Goal: Task Accomplishment & Management: Use online tool/utility

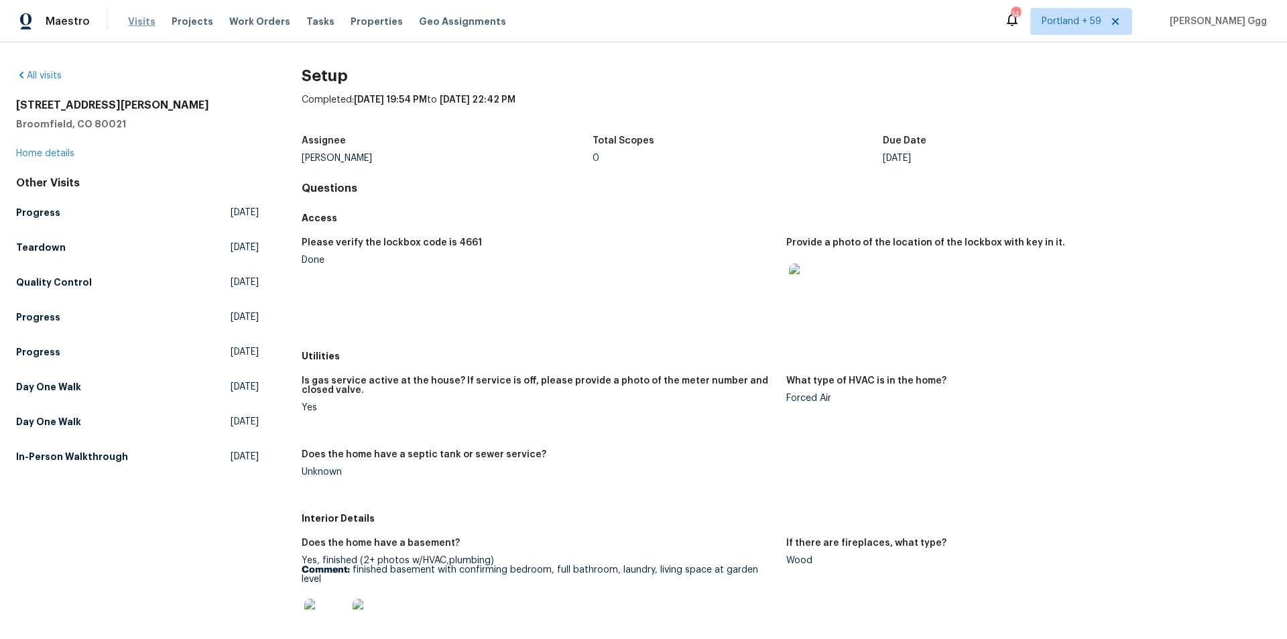
click at [130, 17] on span "Visits" at bounding box center [141, 21] width 27 height 13
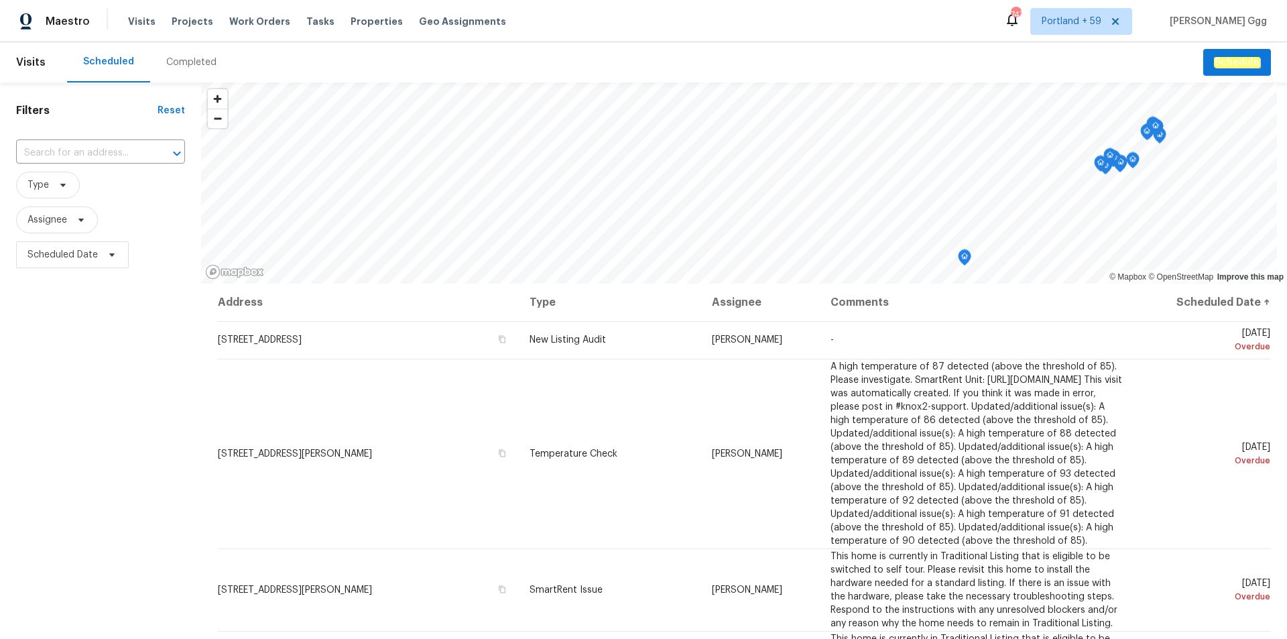
click at [187, 63] on div "Completed" at bounding box center [191, 62] width 50 height 13
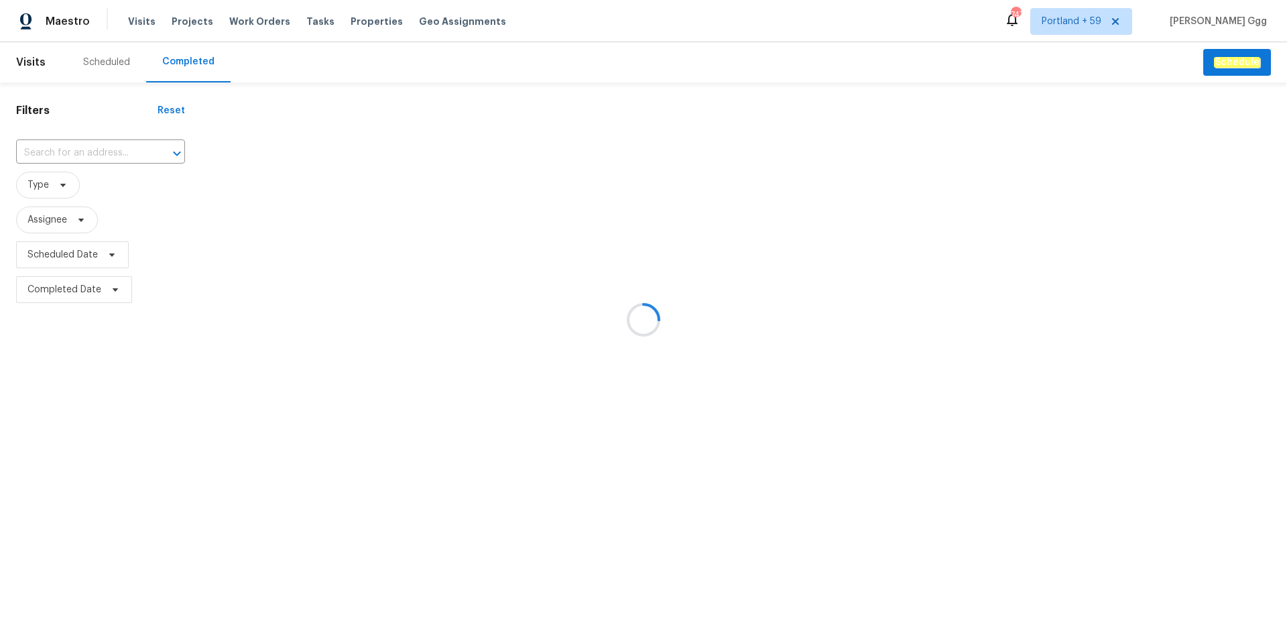
click at [68, 141] on div at bounding box center [643, 319] width 1287 height 639
click at [31, 146] on div at bounding box center [643, 319] width 1287 height 639
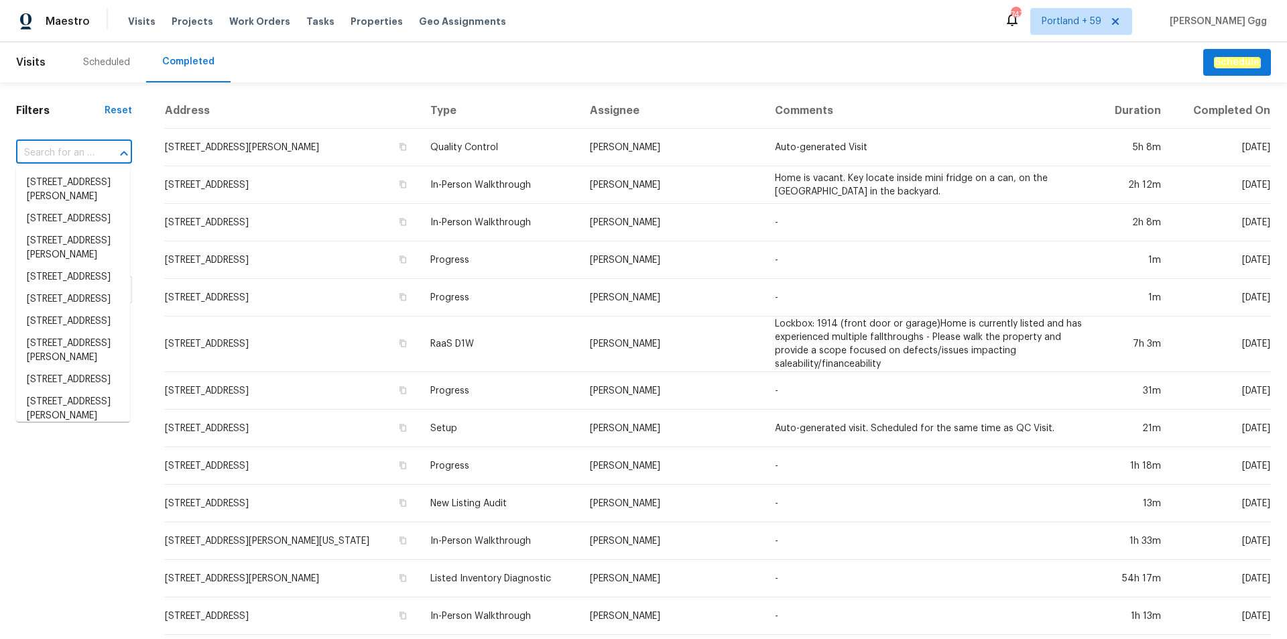
click at [31, 146] on input "text" at bounding box center [55, 153] width 78 height 21
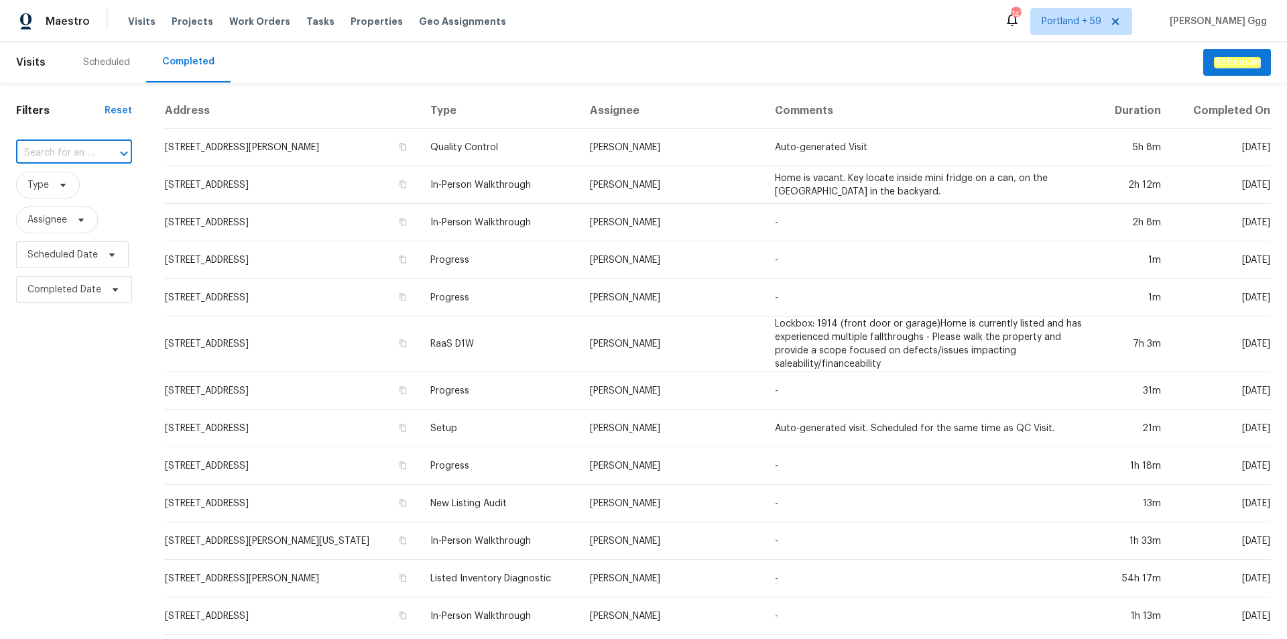
paste input "[STREET_ADDRESS][PERSON_NAME]"
type input "[STREET_ADDRESS][PERSON_NAME]"
click at [47, 186] on li "[STREET_ADDRESS][PERSON_NAME]" at bounding box center [73, 190] width 114 height 36
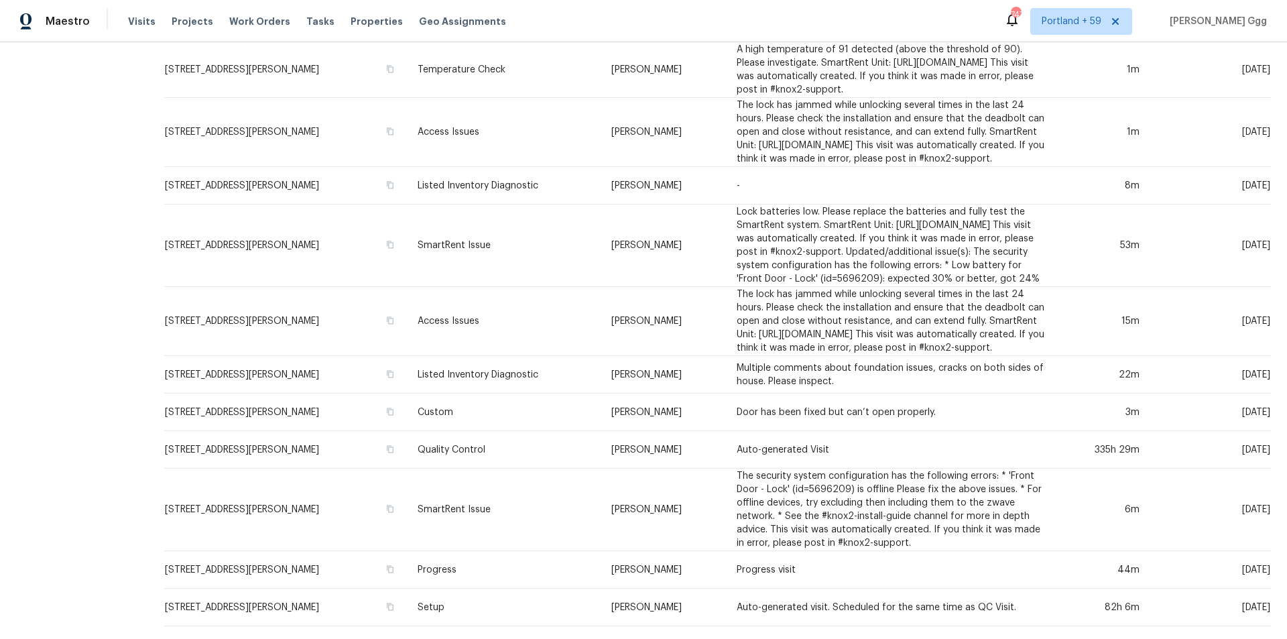
scroll to position [697, 0]
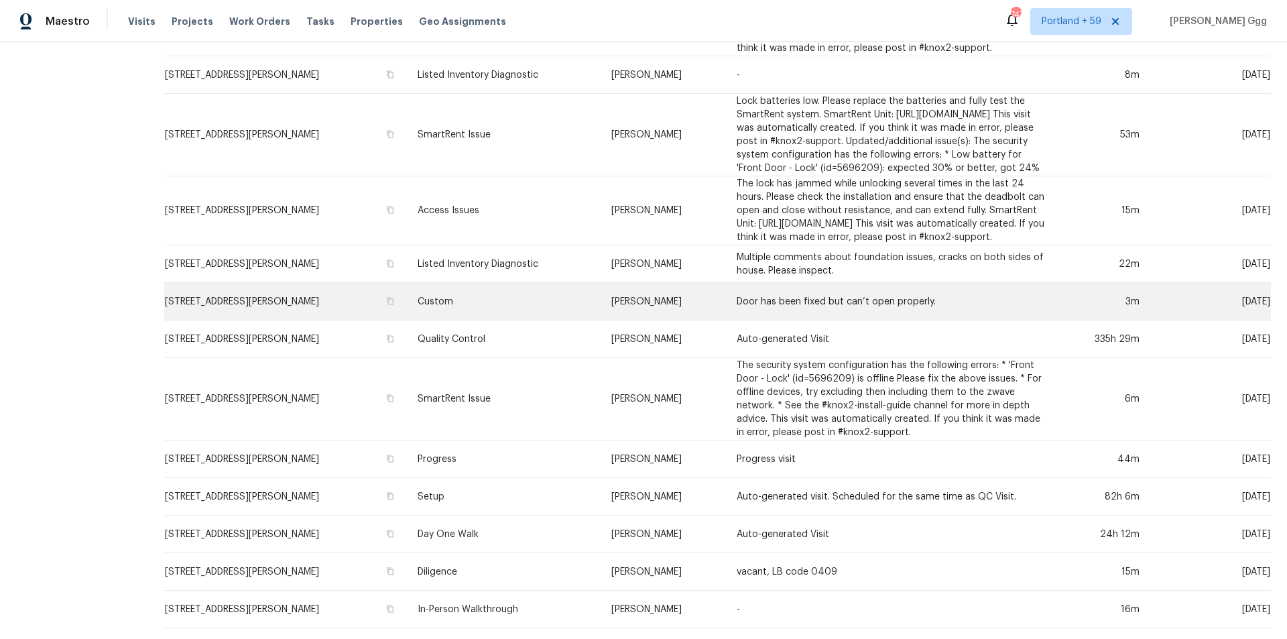
click at [446, 289] on td "Custom" at bounding box center [504, 302] width 194 height 38
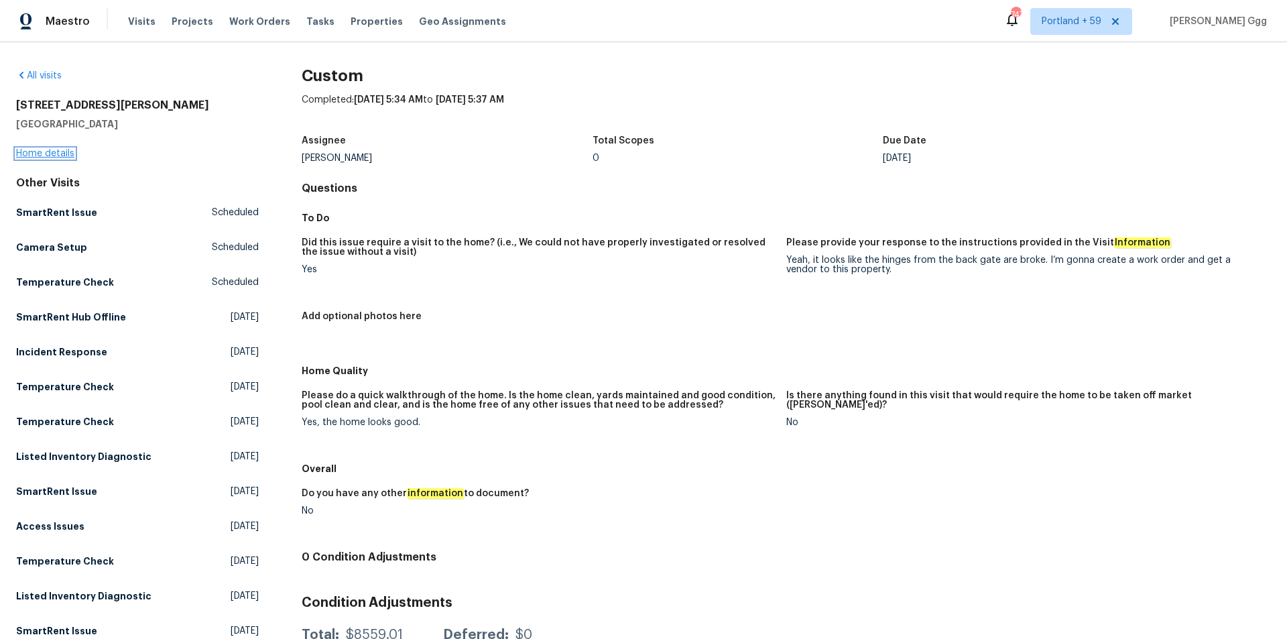
click at [48, 152] on link "Home details" at bounding box center [45, 153] width 58 height 9
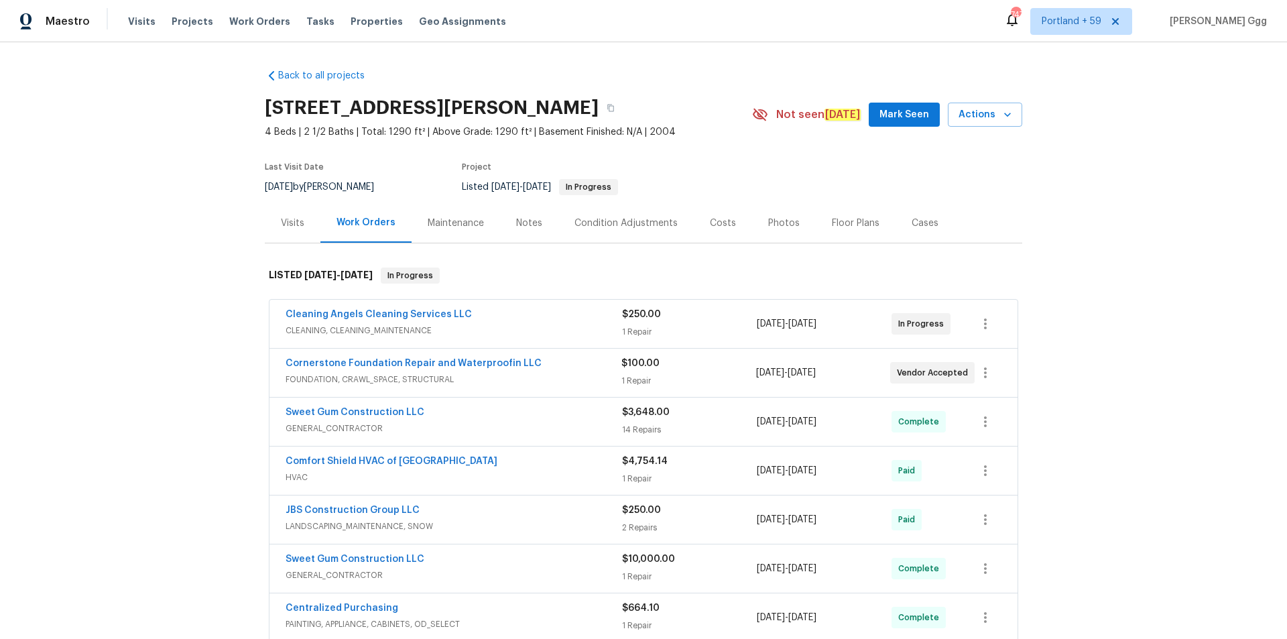
click at [771, 223] on div "Photos" at bounding box center [784, 222] width 32 height 13
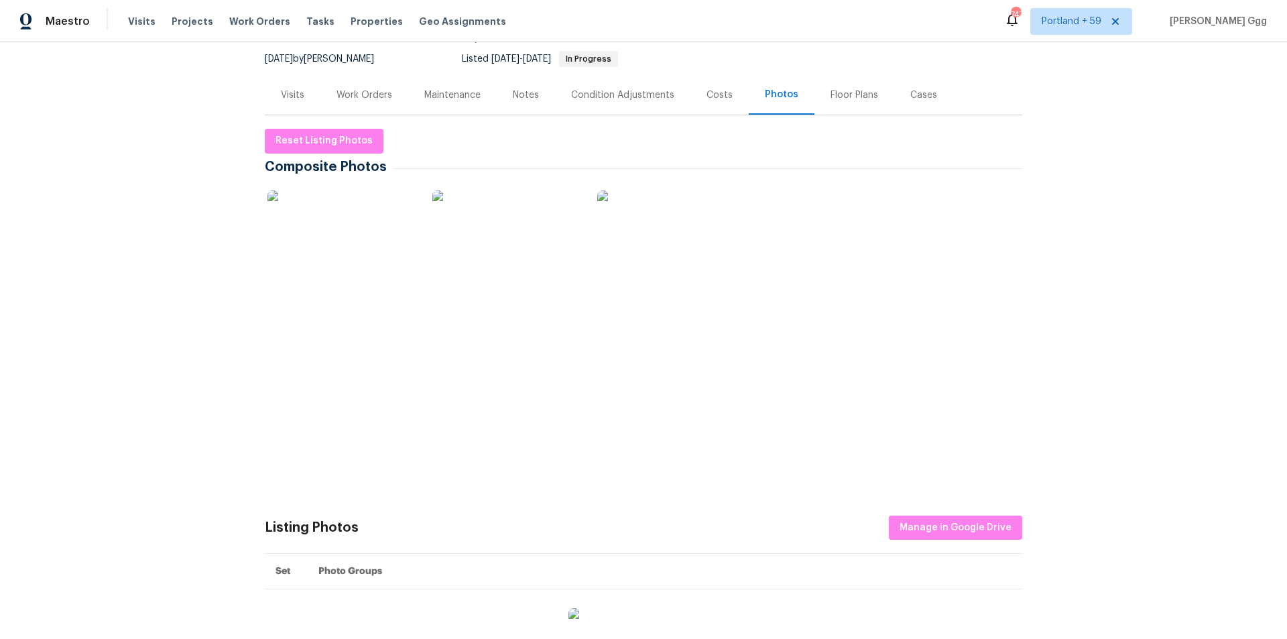
scroll to position [268, 0]
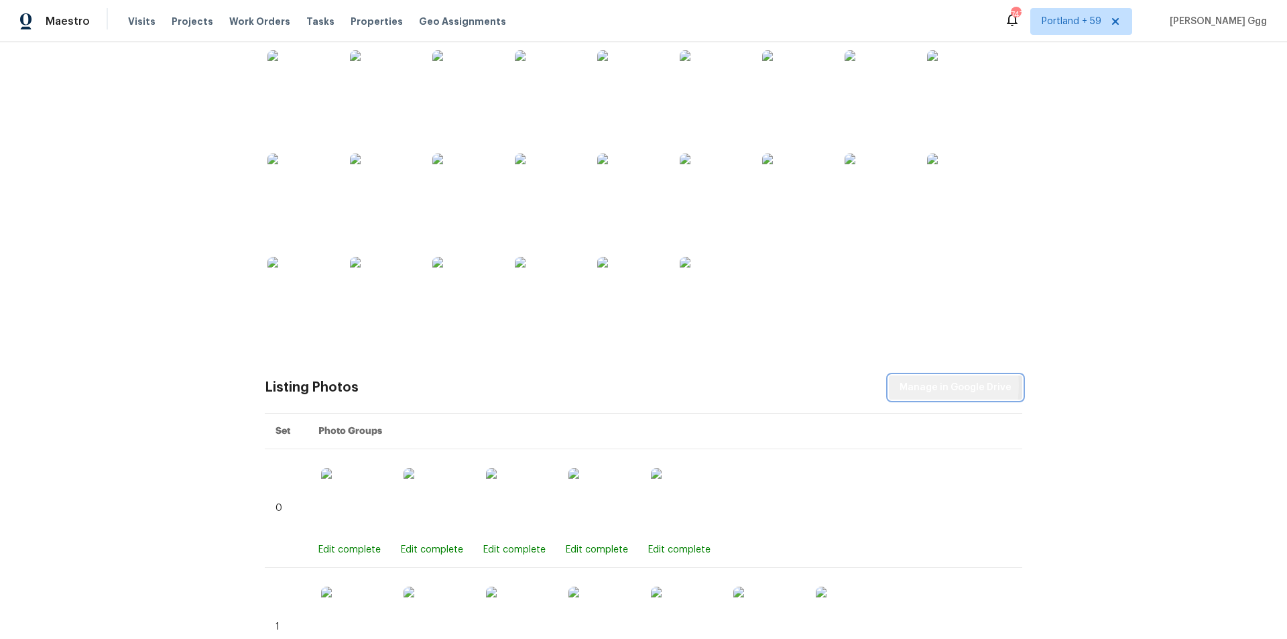
click at [913, 385] on span "Manage in Google Drive" at bounding box center [955, 387] width 112 height 17
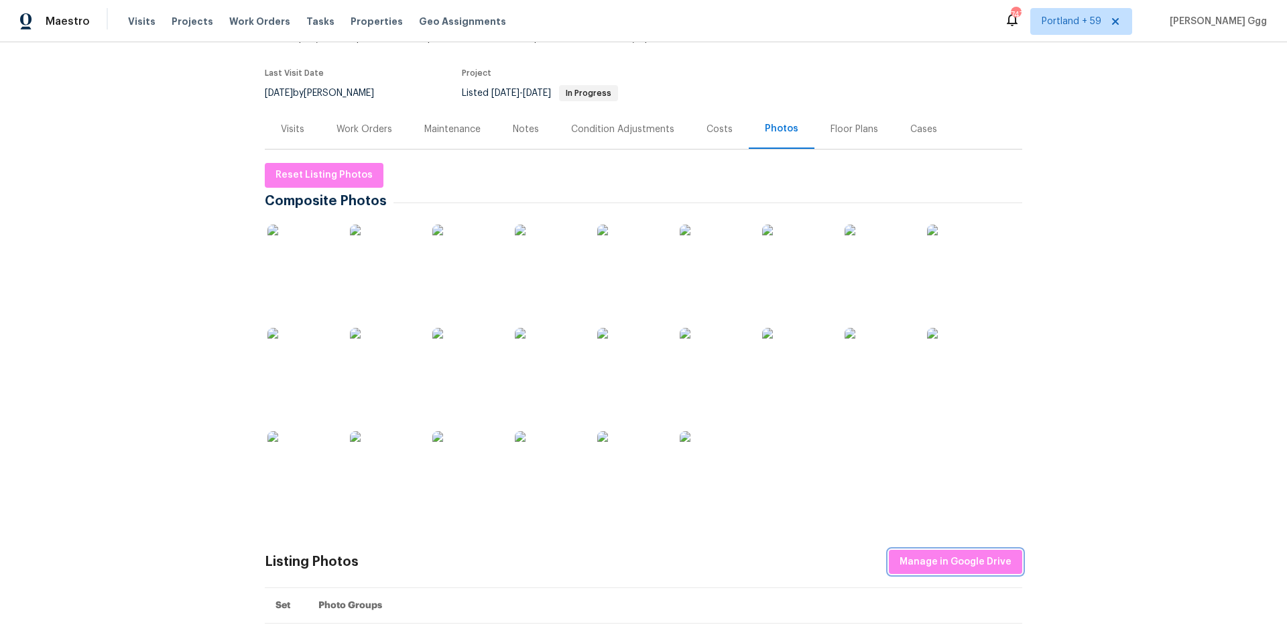
scroll to position [0, 0]
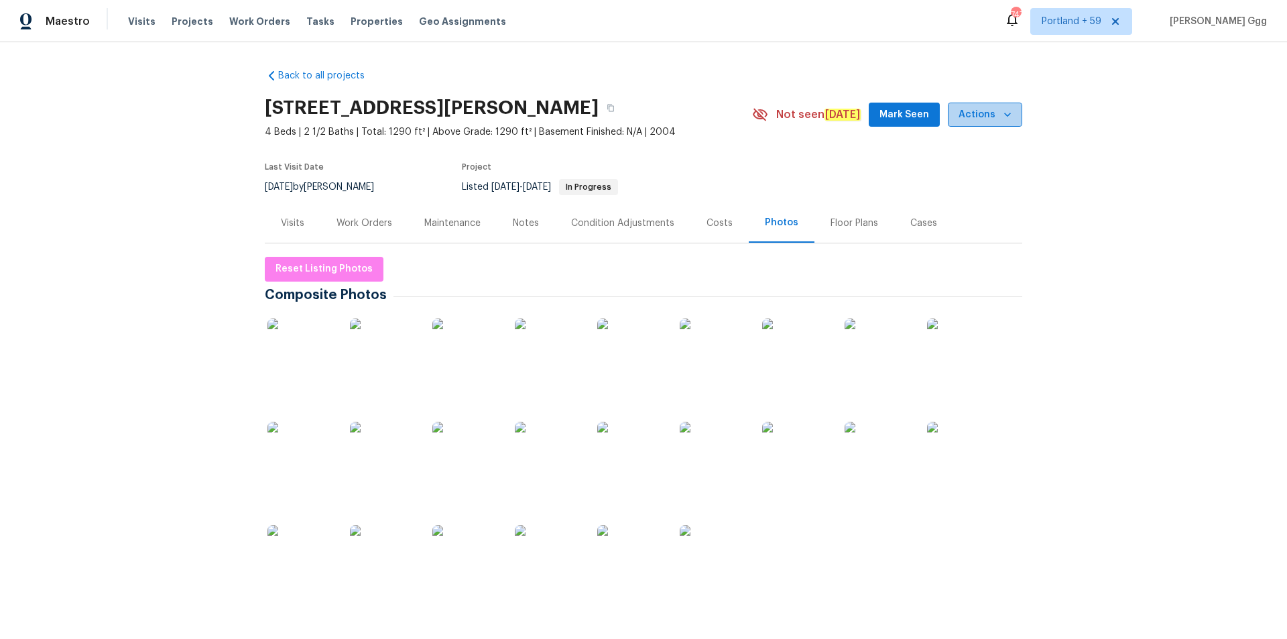
click at [983, 111] on span "Actions" at bounding box center [984, 115] width 53 height 17
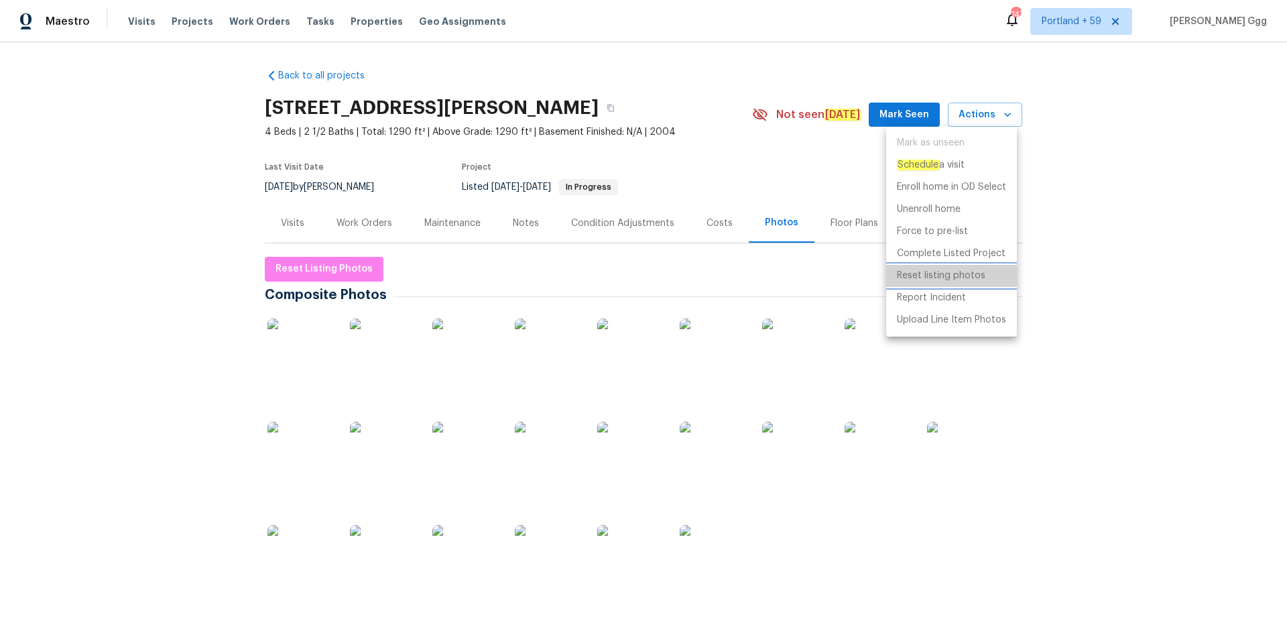
click at [942, 279] on p "Reset listing photos" at bounding box center [941, 276] width 88 height 14
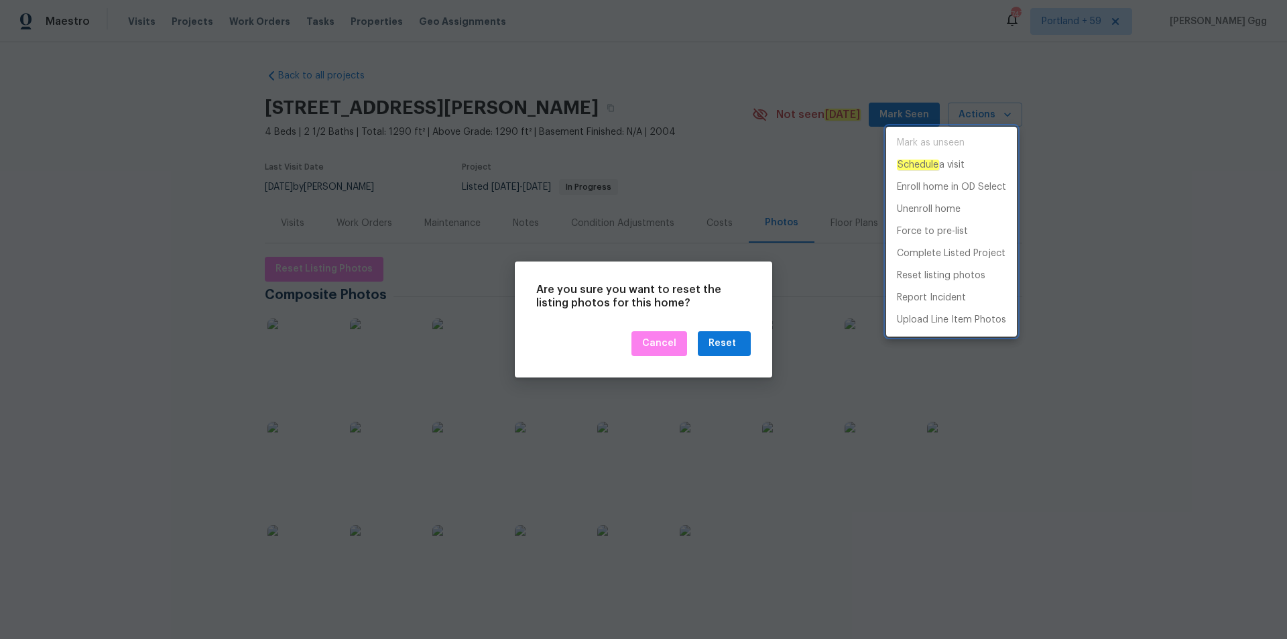
click at [723, 345] on div at bounding box center [643, 319] width 1287 height 639
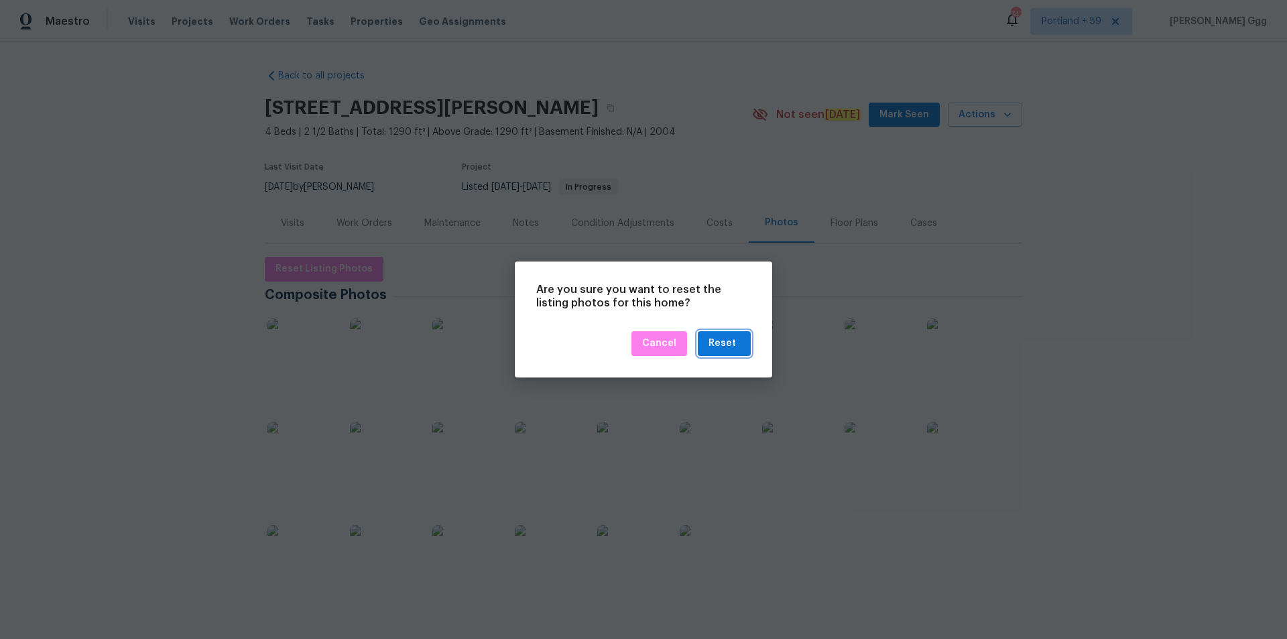
click at [723, 345] on div "Reset" at bounding box center [721, 343] width 27 height 17
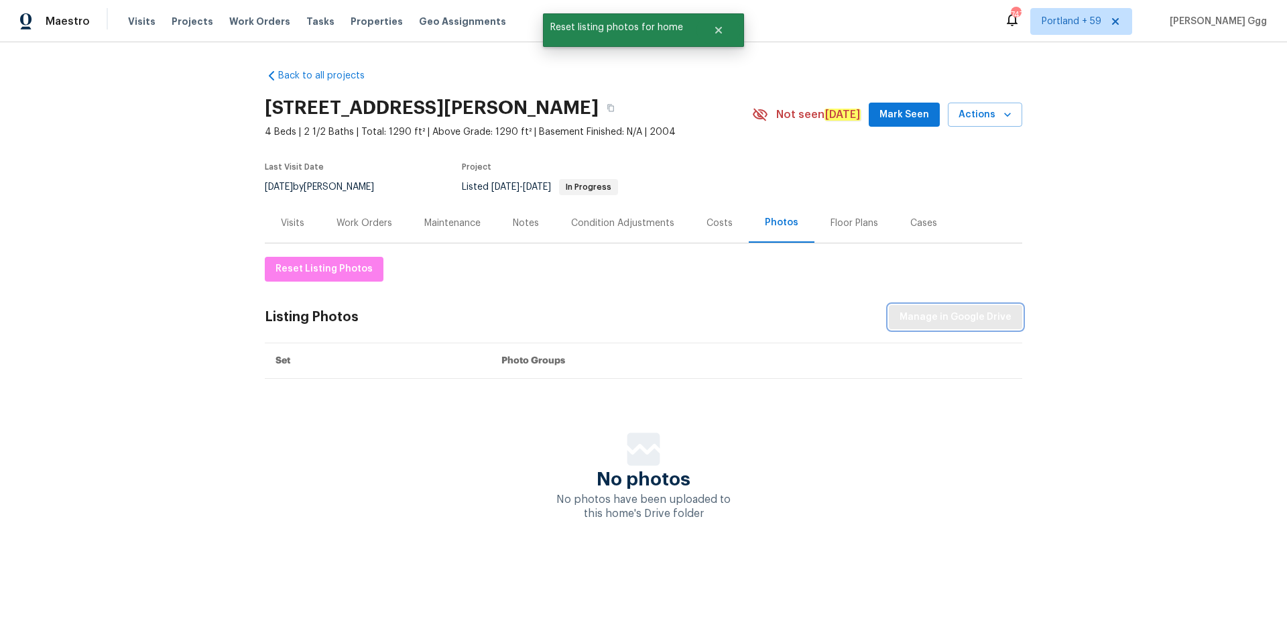
click at [924, 323] on span "Manage in Google Drive" at bounding box center [955, 317] width 112 height 17
